Goal: Task Accomplishment & Management: Complete application form

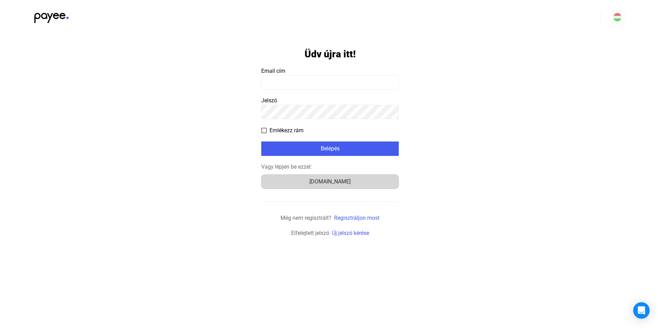
click at [334, 181] on div "Számlázz.hu" at bounding box center [330, 182] width 133 height 8
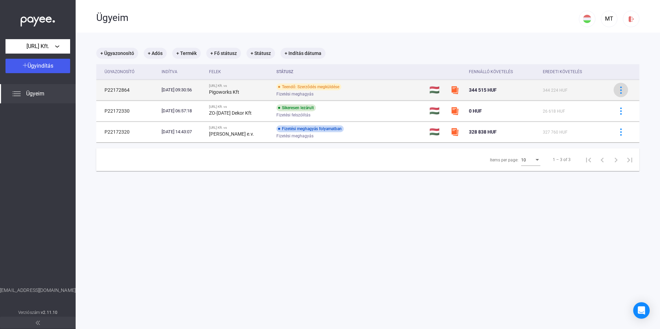
click at [617, 90] on img at bounding box center [620, 90] width 7 height 7
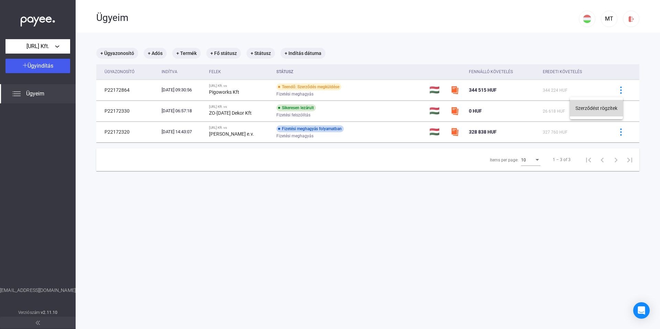
click at [592, 108] on button "Szerződést rögzítek" at bounding box center [596, 108] width 53 height 16
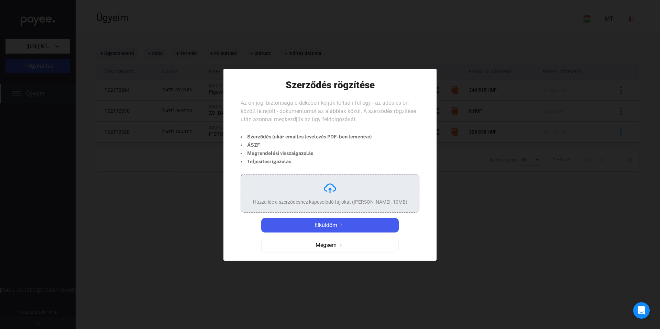
click at [334, 191] on img at bounding box center [330, 188] width 14 height 14
click at [353, 185] on div "Húzza ide a szerződéshez kapcsolódó fájlokat ([PERSON_NAME]. 10MB)" at bounding box center [330, 193] width 154 height 24
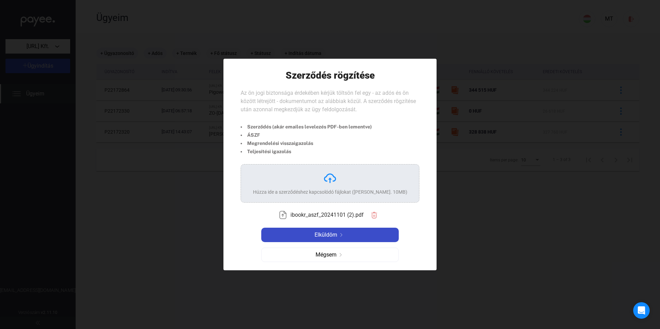
click at [339, 234] on img at bounding box center [341, 234] width 8 height 3
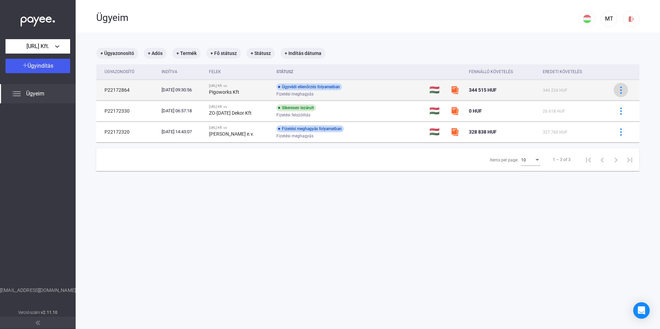
click at [617, 88] on img at bounding box center [620, 90] width 7 height 7
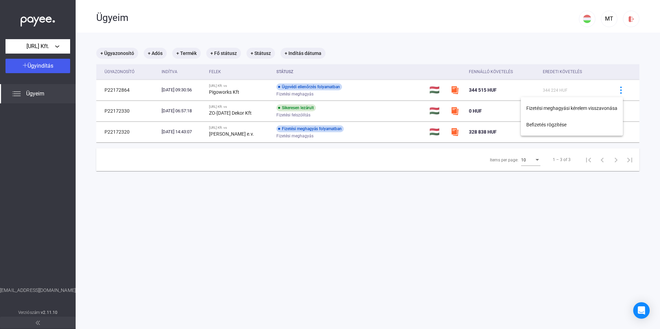
click at [480, 46] on div at bounding box center [330, 164] width 660 height 329
